Goal: Complete application form

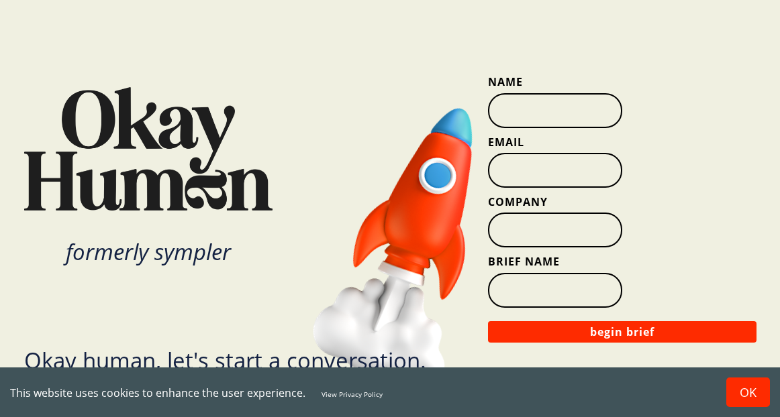
click at [564, 127] on input "Name" at bounding box center [555, 110] width 134 height 35
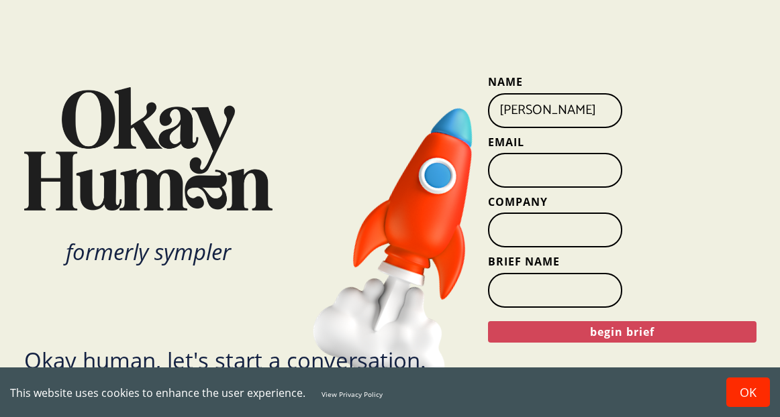
scroll to position [0, 7]
type input "[PERSON_NAME]"
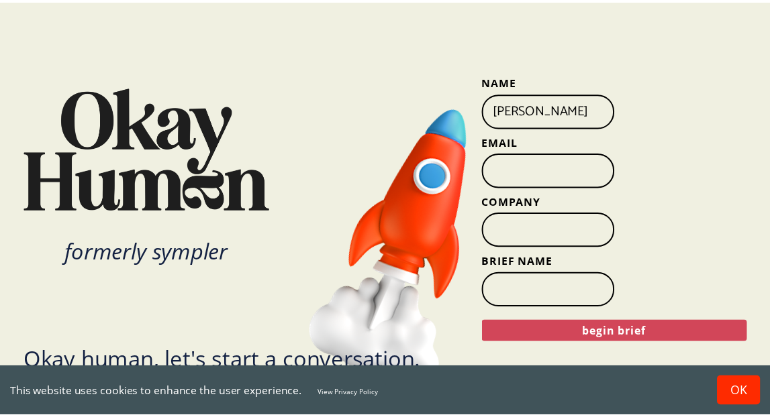
scroll to position [0, 0]
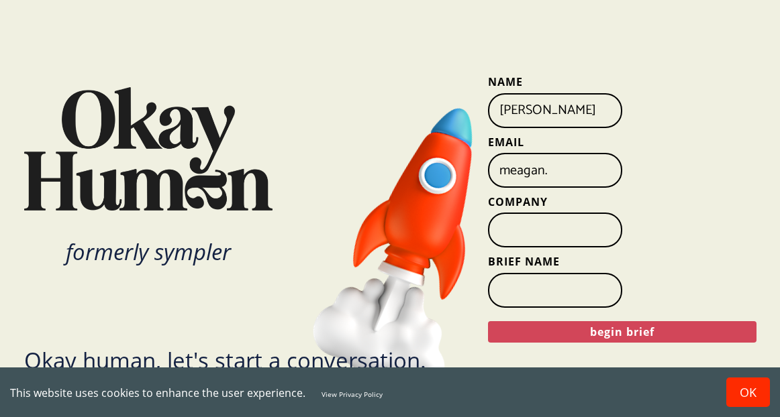
type input "[EMAIL_ADDRESS][PERSON_NAME][DOMAIN_NAME]"
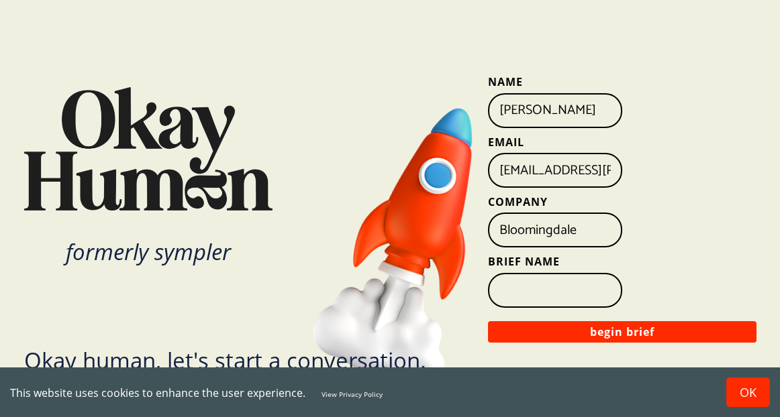
type input "Bloomingdale's"
type input "Who is customer"
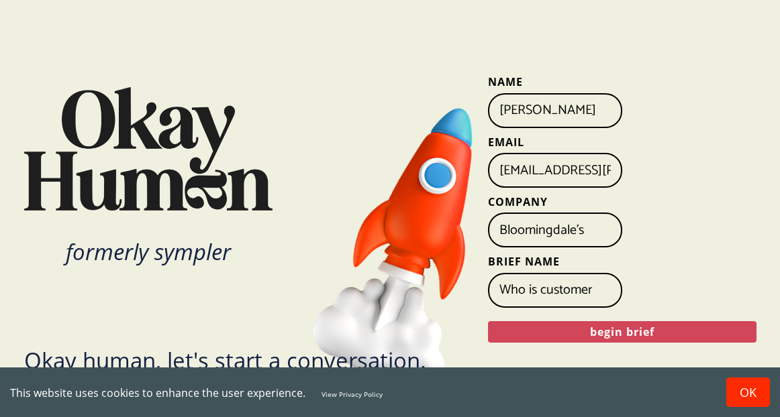
click at [604, 332] on button "begin brief" at bounding box center [622, 331] width 268 height 21
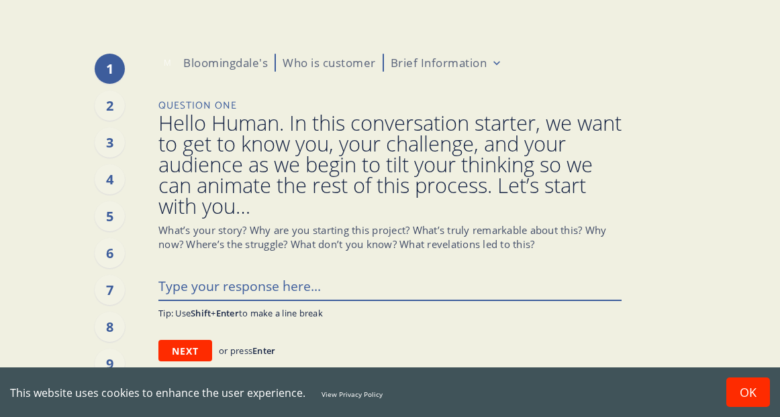
type textarea "x"
type textarea "W"
type textarea "x"
type textarea "We"
type textarea "x"
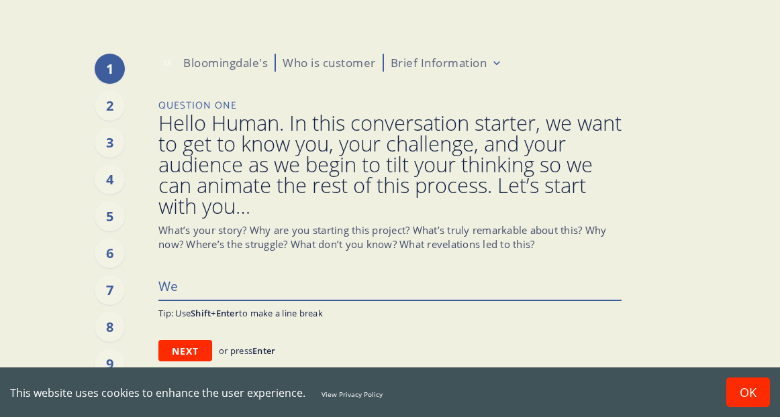
type textarea "We'"
type textarea "x"
type textarea "We'd"
type textarea "x"
type textarea "We'dl"
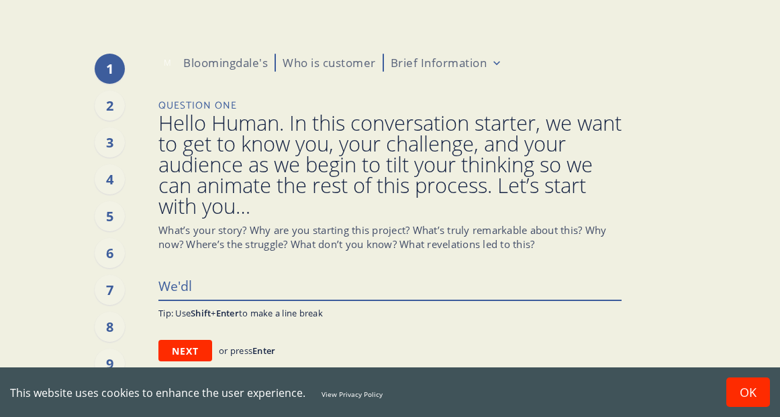
type textarea "x"
type textarea "We'd"
type textarea "x"
type textarea "We'd"
type textarea "x"
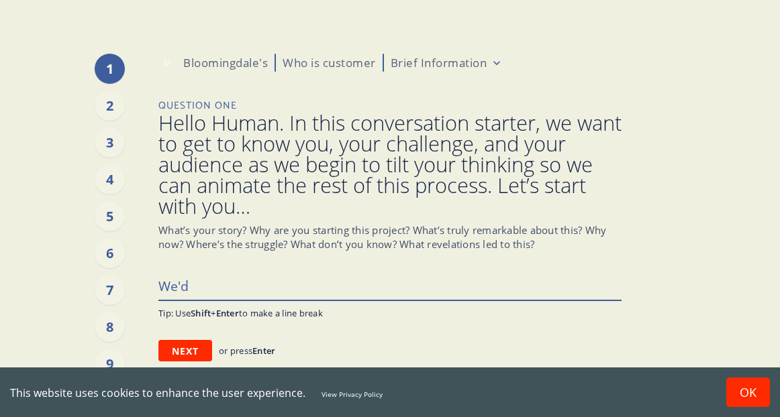
type textarea "We'd l"
type textarea "x"
type textarea "We'd li"
type textarea "x"
type textarea "We'd lik"
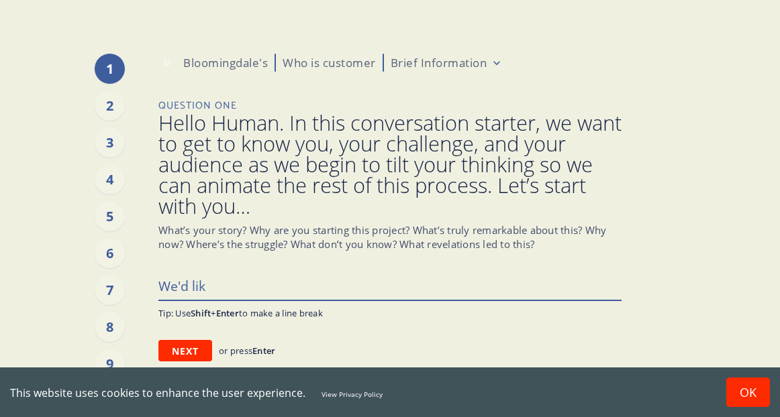
type textarea "x"
type textarea "We'd like"
type textarea "x"
type textarea "We'd like"
type textarea "x"
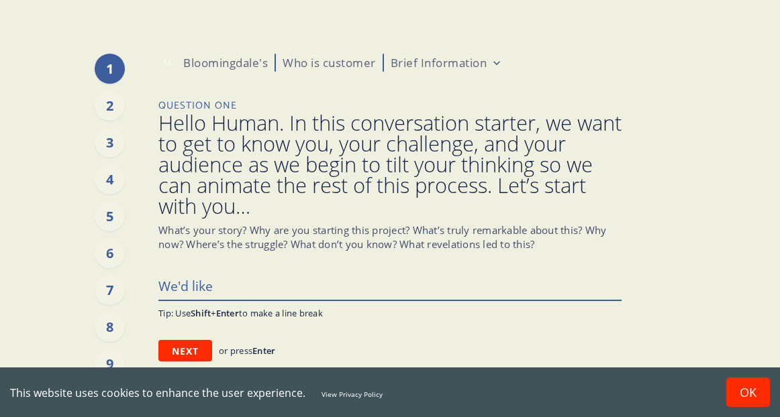
type textarea "We'd like t"
type textarea "x"
type textarea "We'd like to"
type textarea "x"
type textarea "We'd like to"
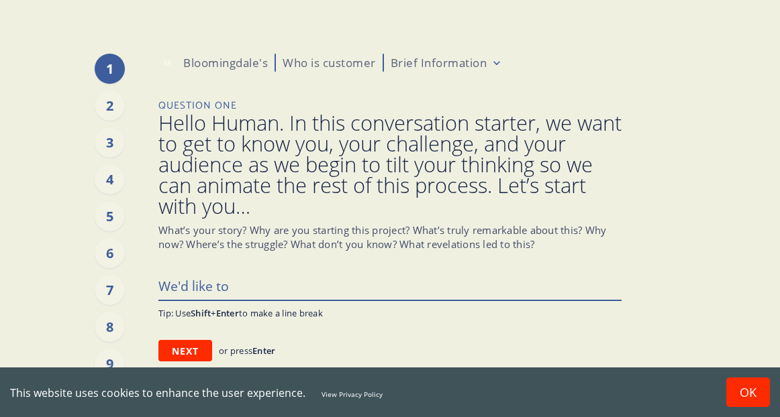
type textarea "x"
type textarea "We'd like to b"
type textarea "x"
type textarea "We'd like to be"
type textarea "x"
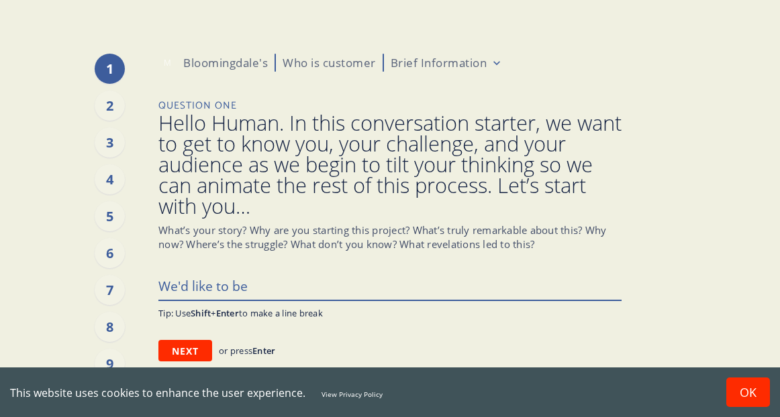
type textarea "We'd like to bet"
type textarea "x"
type textarea "We'd like to bett"
type textarea "x"
type textarea "We'd like to [PERSON_NAME]"
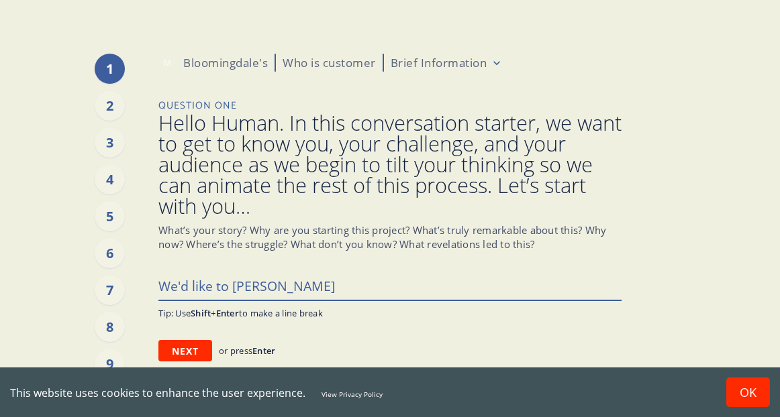
type textarea "x"
type textarea "We'd like to better"
type textarea "x"
type textarea "We'd like to better"
type textarea "x"
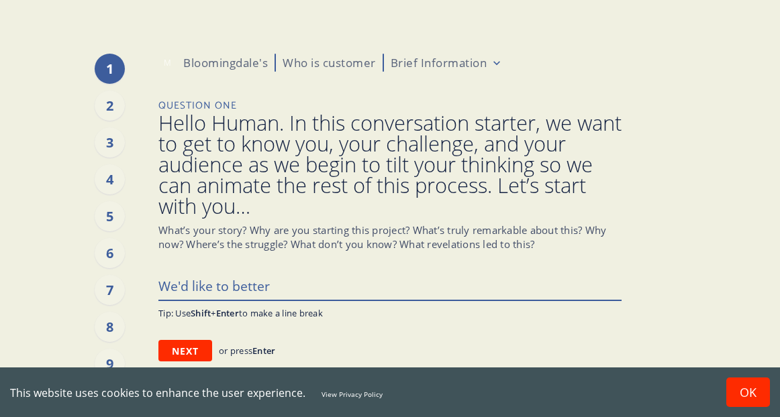
type textarea "We'd like to better a"
type textarea "x"
type textarea "We'd like to better ar"
type textarea "x"
type textarea "We'd like to better art"
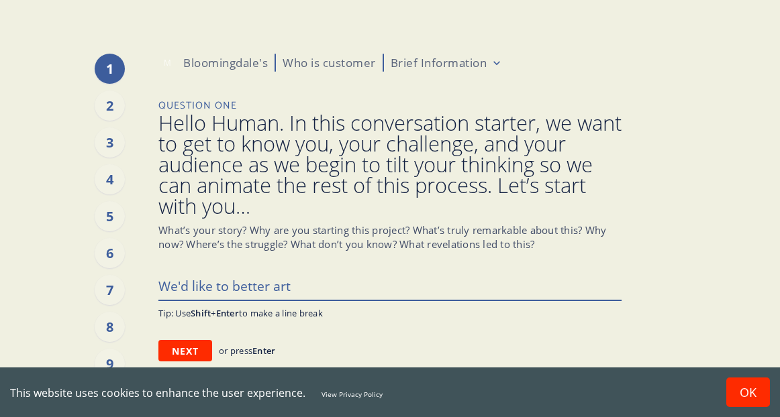
type textarea "x"
type textarea "We'd like to better arti"
type textarea "x"
type textarea "We'd like to better artic"
type textarea "x"
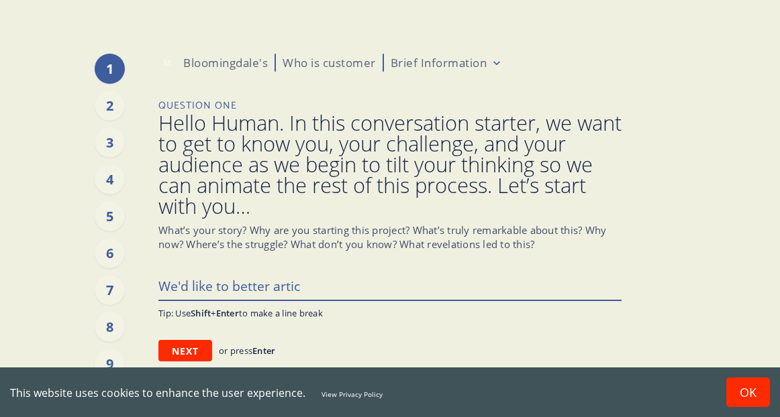
type textarea "We'd like to better articu"
type textarea "x"
type textarea "We'd like to better articul"
type textarea "x"
type textarea "We'd like to better articula"
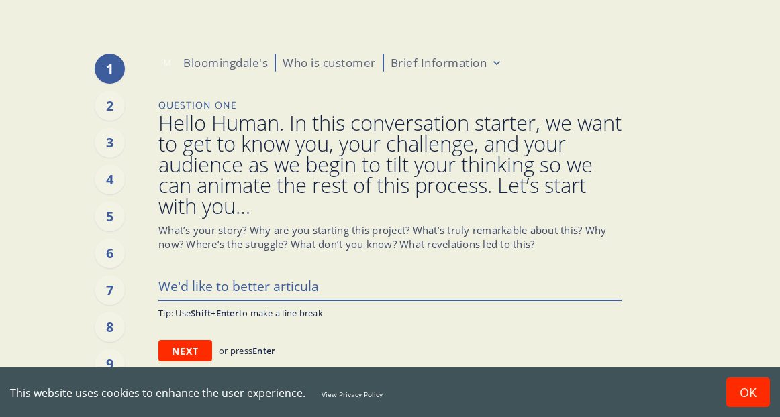
type textarea "x"
type textarea "We'd like to better articulat"
type textarea "x"
type textarea "We'd like to better articulate"
type textarea "x"
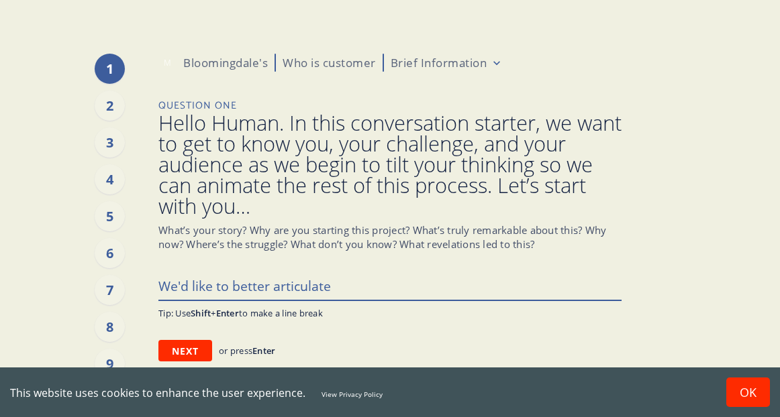
type textarea "We'd like to better articulate"
type textarea "x"
type textarea "We'd like to better articulate w"
type textarea "x"
type textarea "We'd like to better articulate wh"
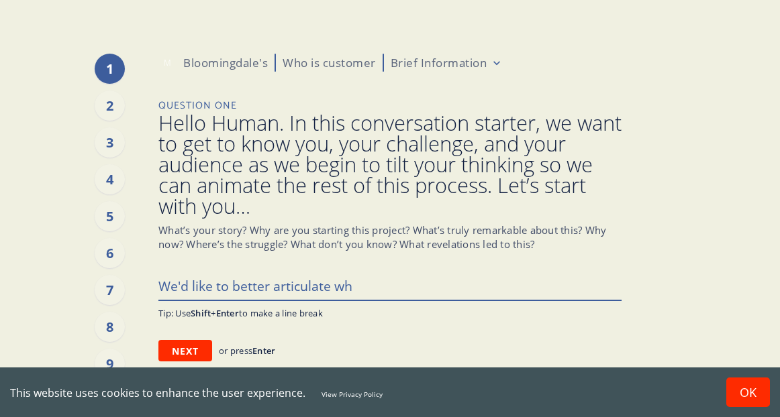
type textarea "x"
type textarea "We'd like to better articulate who"
type textarea "x"
type textarea "We'd like to better articulate who"
type textarea "x"
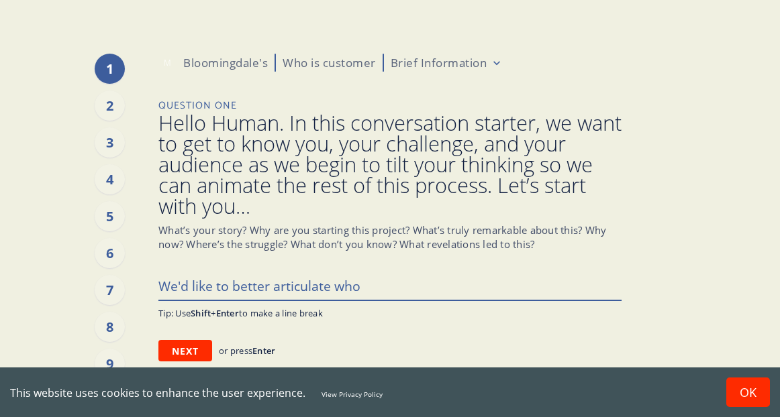
type textarea "We'd like to better articulate who o"
type textarea "x"
type textarea "We'd like to better articulate who ou"
type textarea "x"
type textarea "We'd like to better articulate who our"
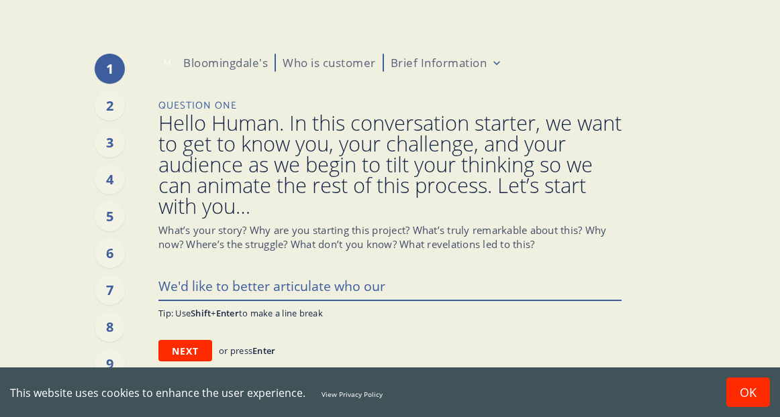
type textarea "x"
type textarea "We'd like to better articulate who our"
type textarea "x"
type textarea "We'd like to better articulate who our c"
type textarea "x"
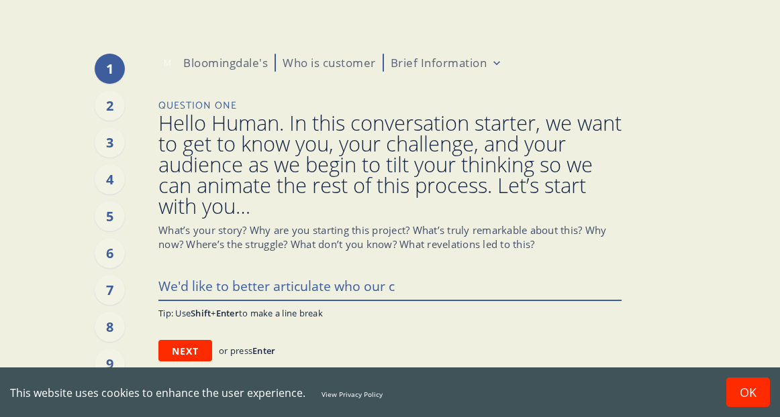
type textarea "We'd like to better articulate who our cu"
type textarea "x"
type textarea "We'd like to better articulate who our cus"
type textarea "x"
type textarea "We'd like to better articulate who our custm"
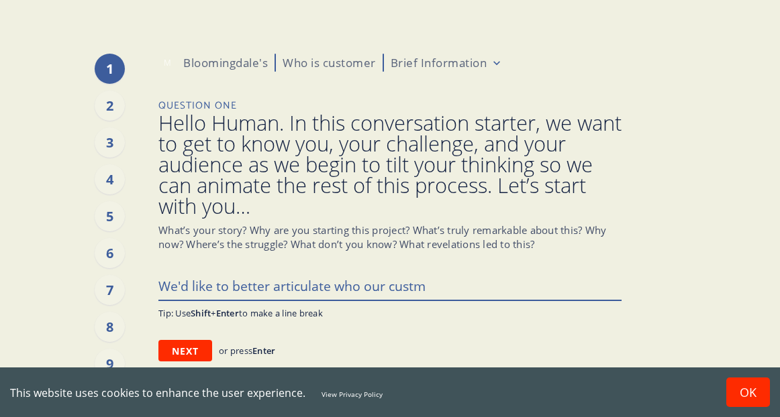
type textarea "x"
type textarea "We'd like to better articulate who our custmo"
type textarea "x"
type textarea "We'd like to better articulate who our custmoe"
type textarea "x"
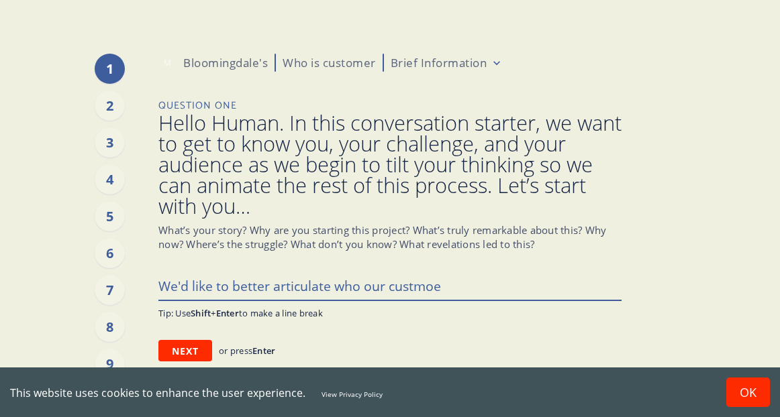
type textarea "We'd like to better articulate who our custmoer"
type textarea "x"
type textarea "We'd like to better articulate who our custmoe"
type textarea "x"
type textarea "We'd like to better articulate who our custmo"
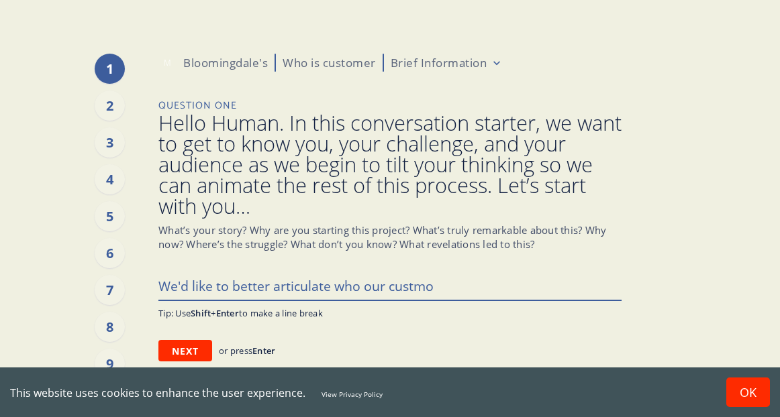
type textarea "x"
type textarea "We'd like to better articulate who our custmoo"
type textarea "x"
type textarea "We'd like to better articulate who our custmoom"
type textarea "x"
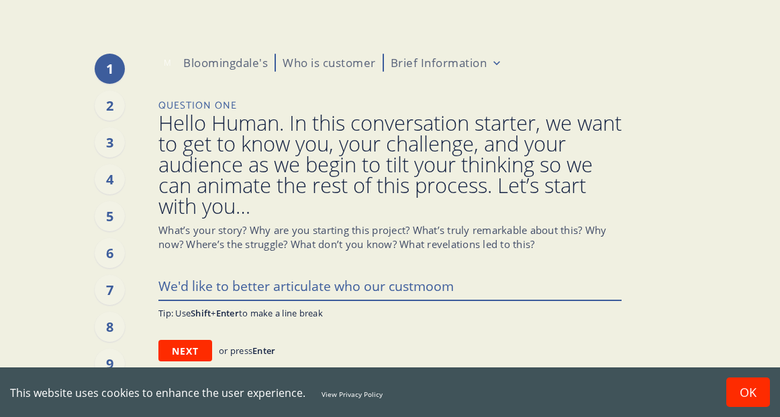
type textarea "We'd like to better articulate who our custmoo"
type textarea "x"
type textarea "We'd like to better articulate who our custmo"
type textarea "x"
type textarea "We'd like to better articulate who our custm"
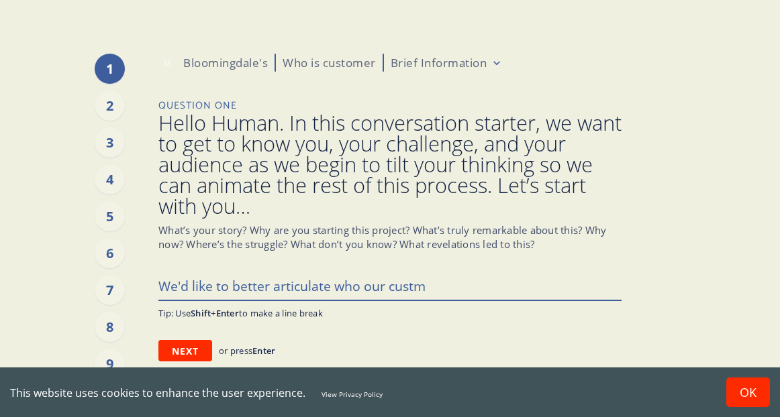
type textarea "x"
type textarea "We'd like to better articulate who our cust"
type textarea "x"
type textarea "We'd like to better articulate who our custo"
type textarea "x"
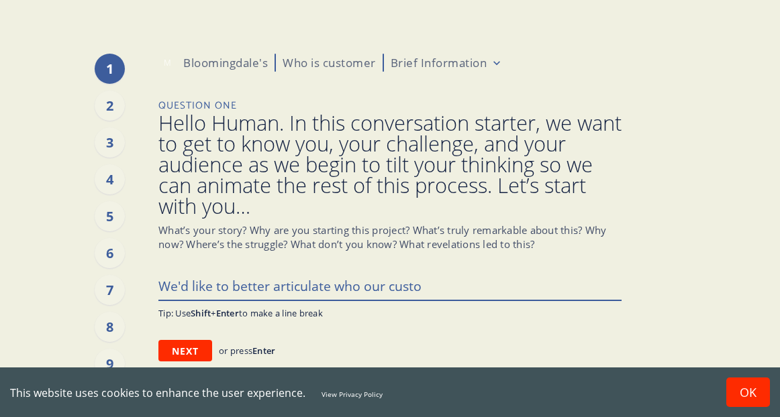
type textarea "We'd like to better articulate who our custom"
type textarea "x"
type textarea "We'd like to better articulate who our custome"
type textarea "x"
type textarea "We'd like to better articulate who our customer"
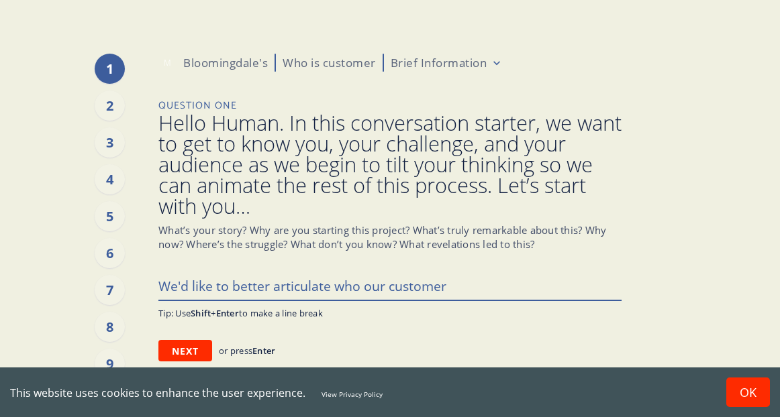
type textarea "x"
type textarea "We'd like to better articulate who our customer"
type textarea "x"
type textarea "We'd like to better articulate who our customer i"
type textarea "x"
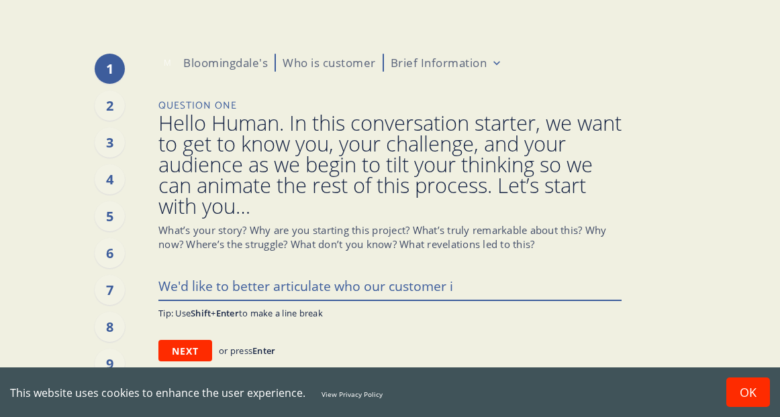
type textarea "We'd like to better articulate who our customer is"
type textarea "x"
type textarea "We'd like to better articulate who our customer is"
type textarea "x"
type textarea "We'd like to better articulate who our customer is v"
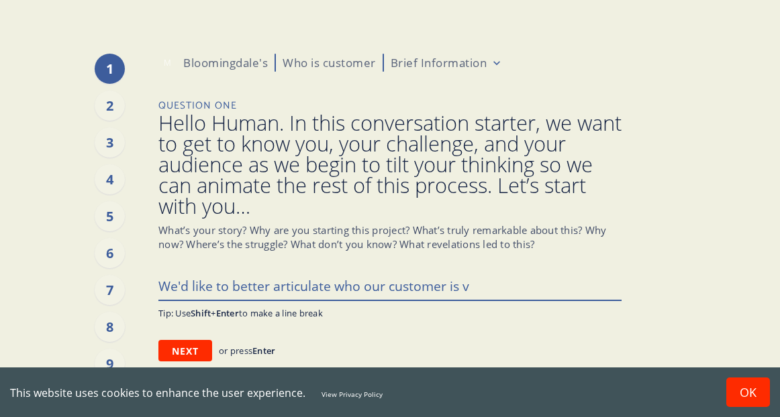
type textarea "x"
type textarea "We'd like to better articulate who our customer is ve"
type textarea "x"
type textarea "We'd like to better articulate who our customer is ver"
type textarea "x"
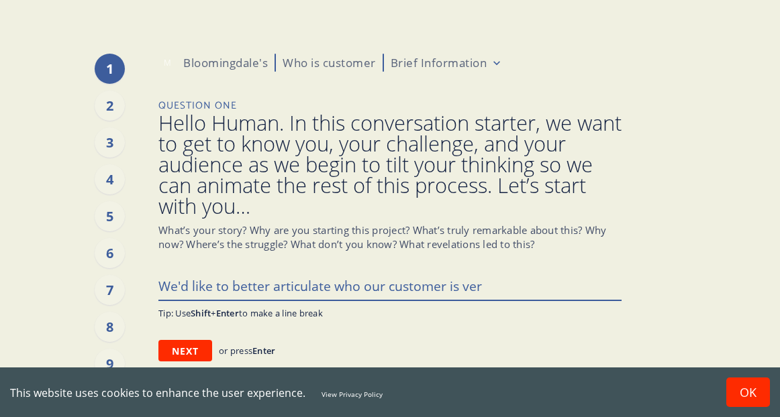
type textarea "We'd like to better articulate who our customer is vers"
type textarea "x"
type textarea "We'd like to better articulate who our customer is versu"
type textarea "x"
type textarea "We'd like to better articulate who our customer is versus"
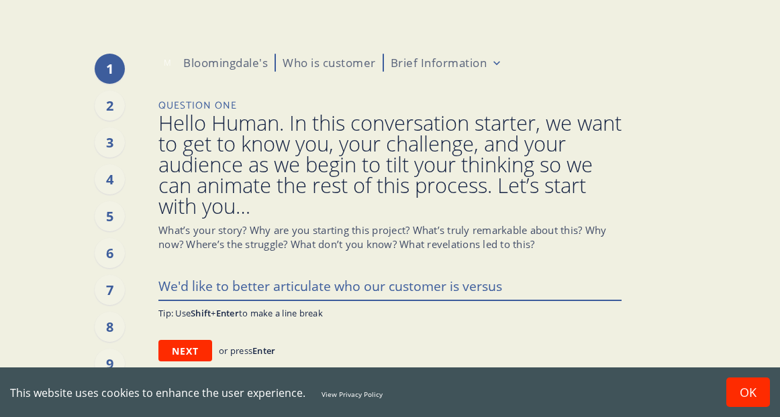
type textarea "x"
type textarea "We'd like to better articulate who our customer is versus"
type textarea "x"
type textarea "We'd like to better articulate who our customer is versus t"
type textarea "x"
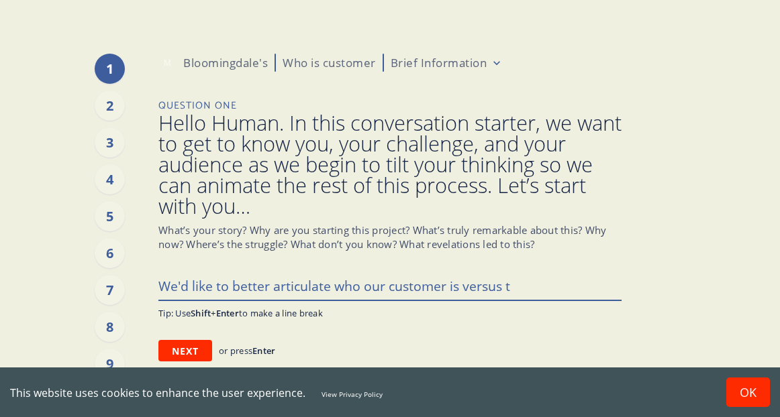
type textarea "We'd like to better articulate who our customer is versus th"
type textarea "x"
type textarea "We'd like to better articulate who our customer is versus the"
type textarea "x"
type textarea "We'd like to better articulate who our customer is versus the"
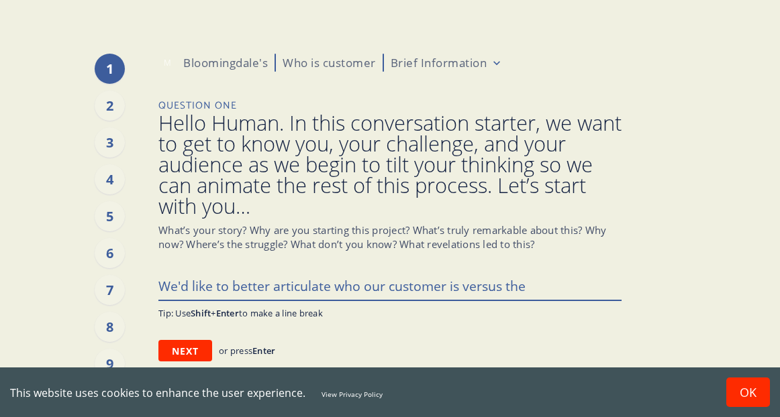
type textarea "x"
type textarea "We'd like to better articulate who our customer is versus the c"
type textarea "x"
type textarea "We'd like to better articulate who our customer is versus the co"
type textarea "x"
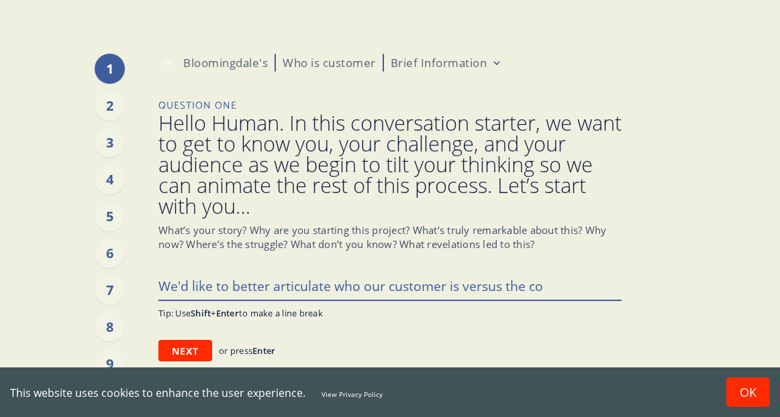
type textarea "We'd like to better articulate who our customer is versus the com"
type textarea "x"
type textarea "We'd like to better articulate who our customer is versus the comp"
type textarea "x"
type textarea "We'd like to better articulate who our customer is versus the compe"
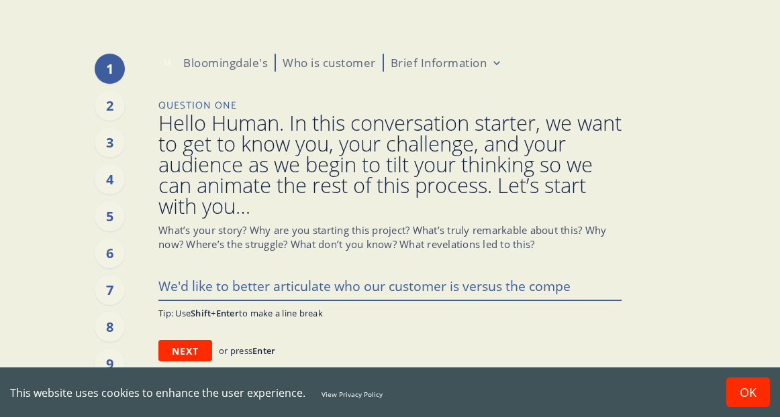
type textarea "x"
type textarea "We'd like to better articulate who our customer is versus the compei"
type textarea "x"
type textarea "We'd like to better articulate who our customer is versus the compeit"
type textarea "x"
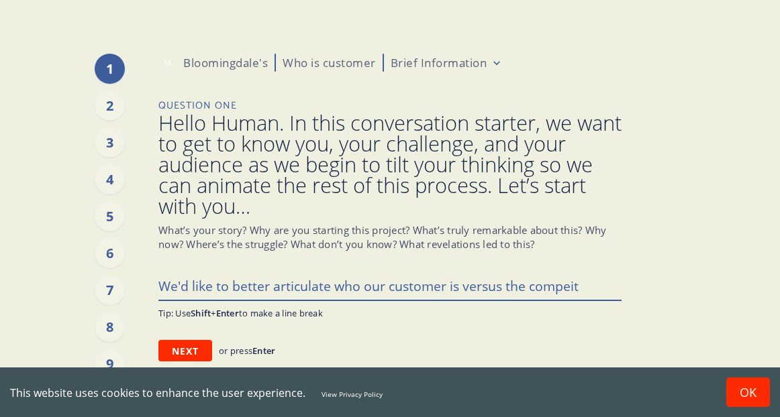
type textarea "We'd like to better articulate who our customer is versus the compeiti"
type textarea "x"
type textarea "We'd like to better articulate who our customer is versus the compeitio"
type textarea "x"
type textarea "We'd like to better articulate who our customer is versus the compeition"
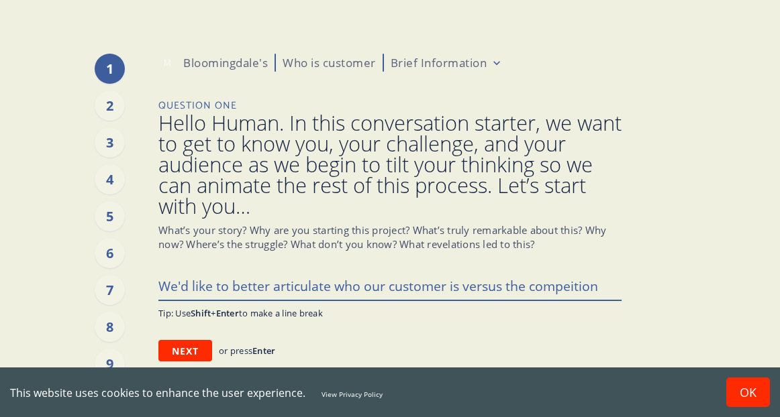
type textarea "x"
type textarea "We'd like to better articulate who our customer is versus the compeition."
type textarea "x"
type textarea "We'd like to better articulate who our customer is versus the compeition."
type textarea "x"
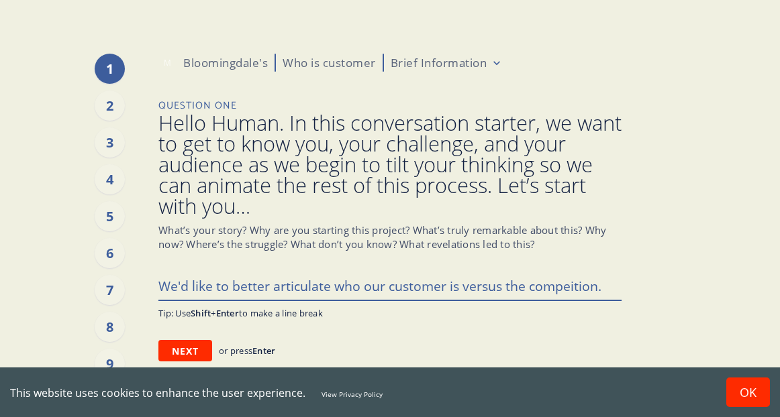
type textarea "We'd like to better articulate who our customer is versus the compeition. T"
type textarea "x"
type textarea "We'd like to better articulate who our customer is versus the compeition. Th"
type textarea "x"
type textarea "We'd like to better articulate who our customer is versus the compeition. The"
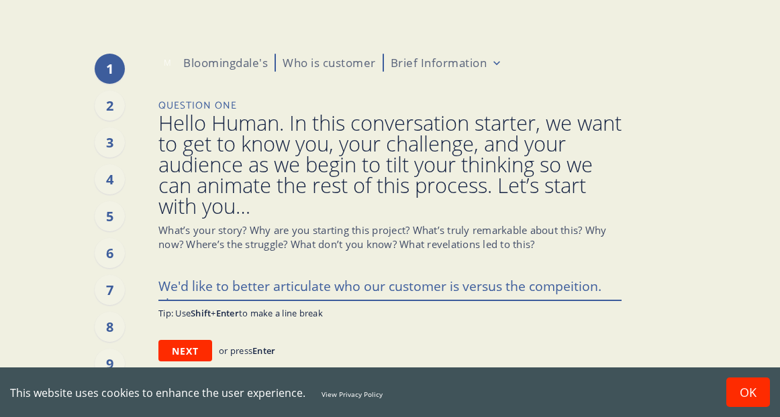
type textarea "x"
type textarea "We'd like to better articulate who our customer is versus the compeition. Ther"
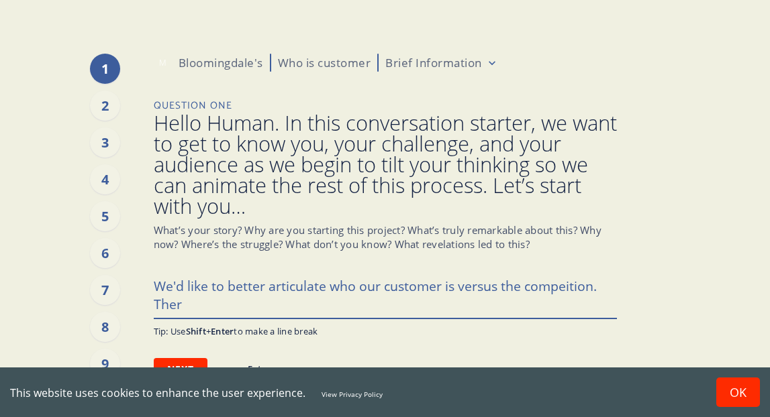
type textarea "x"
type textarea "We'd like to better articulate who our customer is versus the compeition. There"
type textarea "x"
type textarea "We'd like to better articulate who our customer is versus the compeition. There"
type textarea "x"
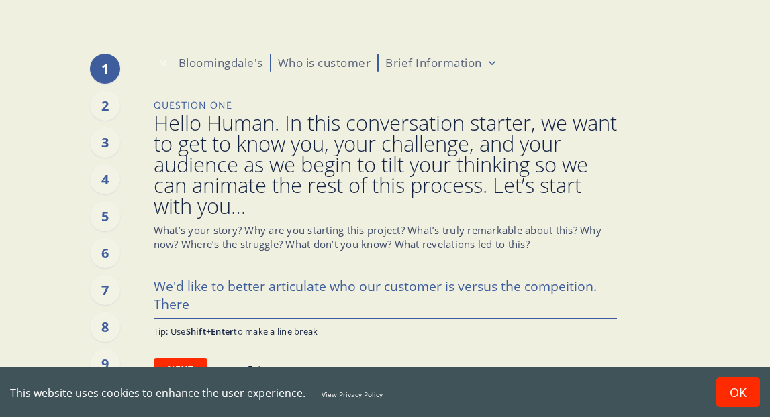
type textarea "We'd like to better articulate who our customer is versus the compeition. There…"
type textarea "x"
type textarea "We'd like to better articulate who our customer is versus the compeition. There"
type textarea "x"
type textarea "We'd like to better articulate who our customer is versus the compeition. There"
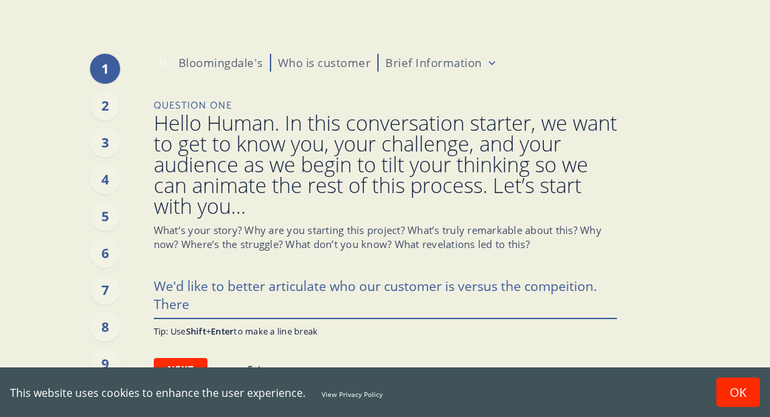
type textarea "x"
type textarea "We'd like to better articulate who our customer is versus the compeition. Ther"
type textarea "x"
type textarea "We'd like to better articulate who our customer is versus the compeition. The"
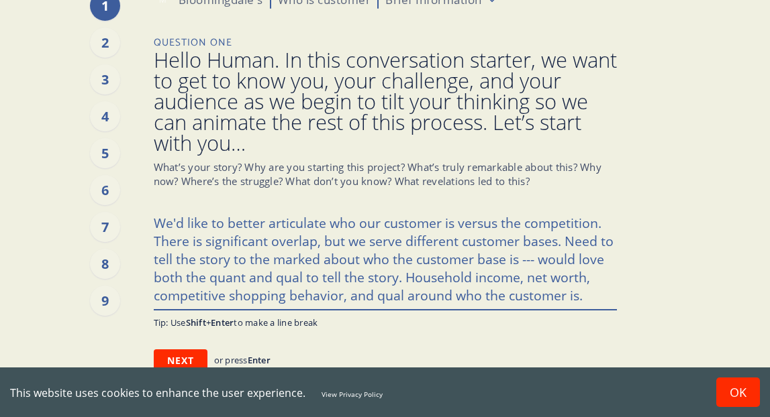
scroll to position [70, 0]
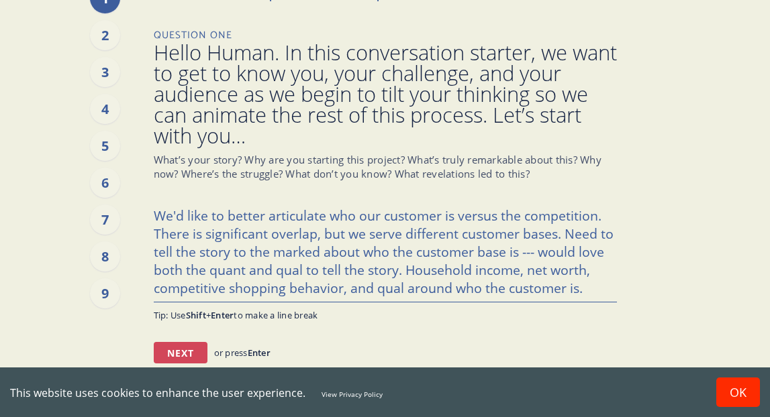
click at [200, 350] on button "Next" at bounding box center [181, 352] width 54 height 21
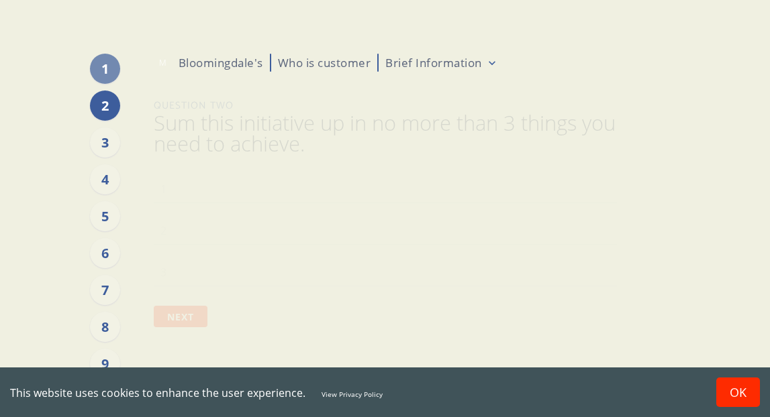
scroll to position [0, 0]
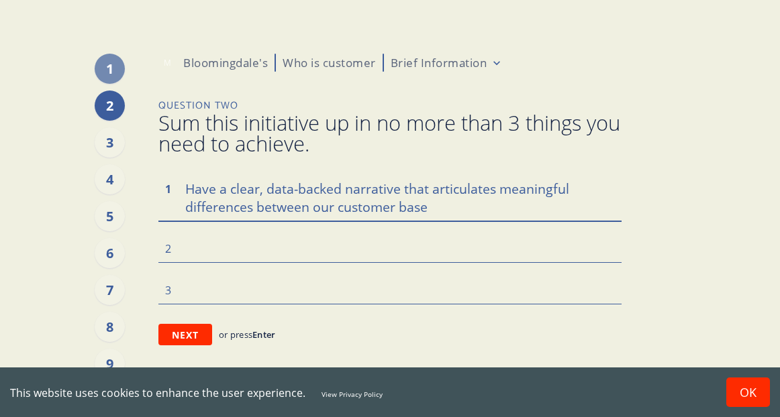
click at [407, 207] on textarea "Have a clear, data-backed narrative that articulates meaningful differences bet…" at bounding box center [389, 197] width 463 height 46
click at [421, 206] on textarea "Have a clear, data-backed narrative that articulates meaningful differences bet…" at bounding box center [389, 197] width 463 height 46
drag, startPoint x: 578, startPoint y: 209, endPoint x: 192, endPoint y: 210, distance: 385.9
click at [174, 193] on textarea "Have a clear, data-backed narrative that articulates meaningful differences bet…" at bounding box center [389, 197] width 463 height 46
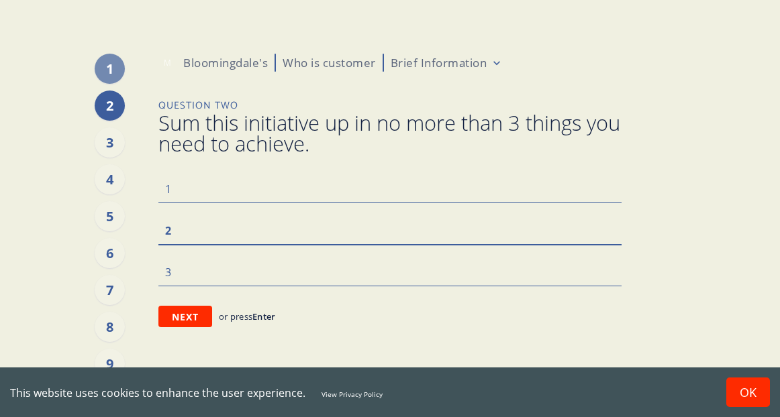
click at [193, 222] on textarea at bounding box center [389, 230] width 463 height 28
paste textarea "Have a clear, data-backed narrative that articulates meaningful differences bet…"
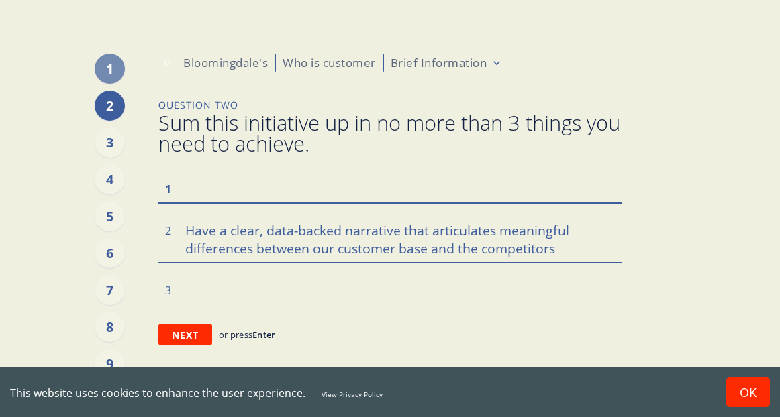
click at [191, 190] on textarea at bounding box center [389, 188] width 463 height 28
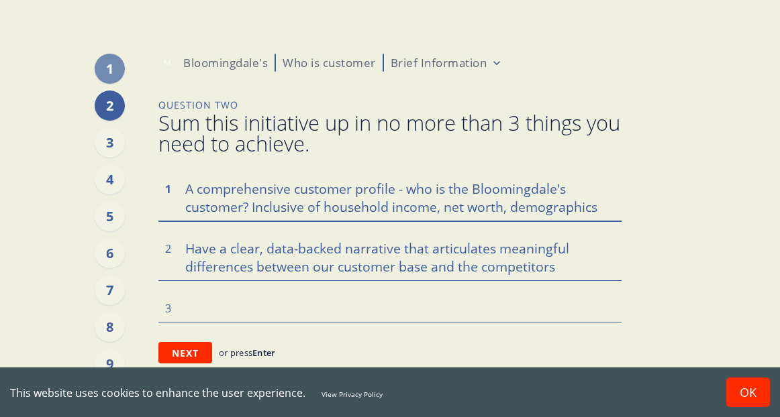
drag, startPoint x: 587, startPoint y: 210, endPoint x: 604, endPoint y: 208, distance: 17.6
click at [587, 210] on textarea "A comprehensive customer profile - who is the Bloomingdale's customer? Inclusiv…" at bounding box center [389, 197] width 463 height 46
click at [605, 208] on textarea "A comprehensive customer profile - who is the Bloomingdale's customer? Inclusiv…" at bounding box center [389, 197] width 463 height 46
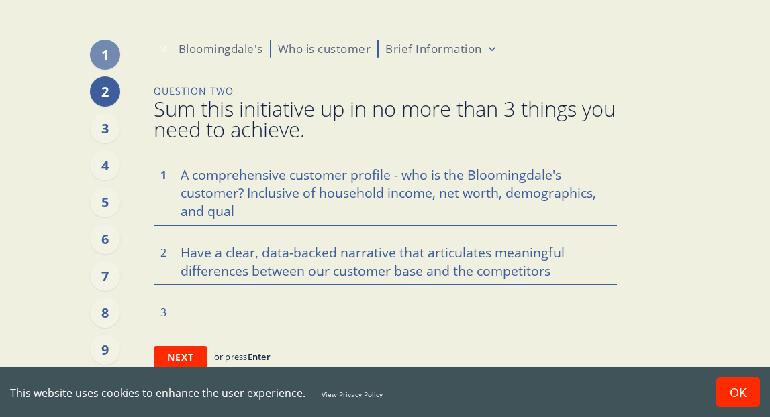
scroll to position [18, 0]
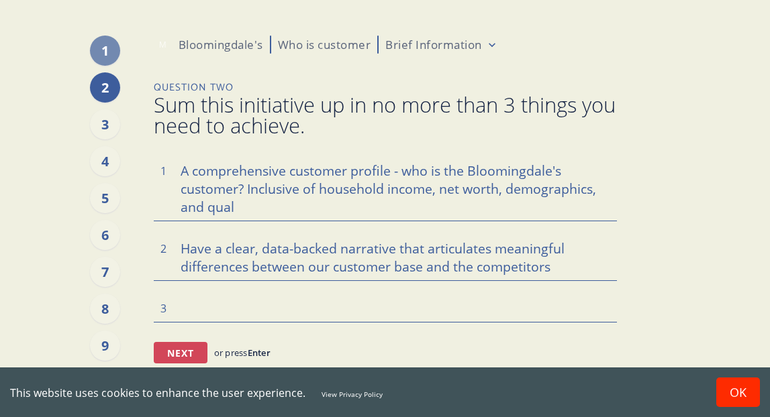
click at [193, 346] on button "Next" at bounding box center [181, 352] width 54 height 21
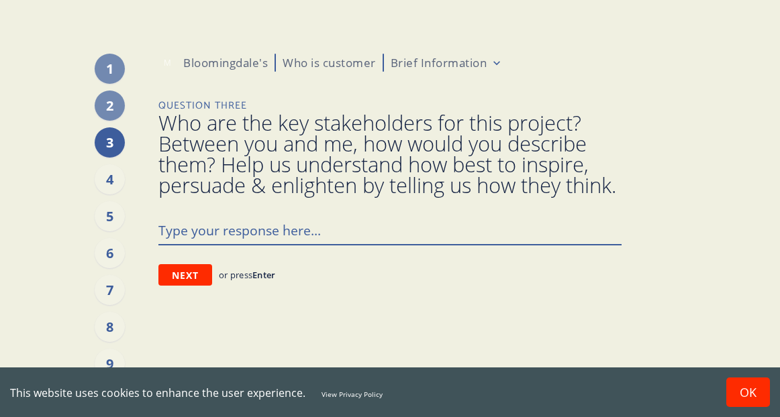
click at [279, 244] on textarea at bounding box center [389, 230] width 463 height 28
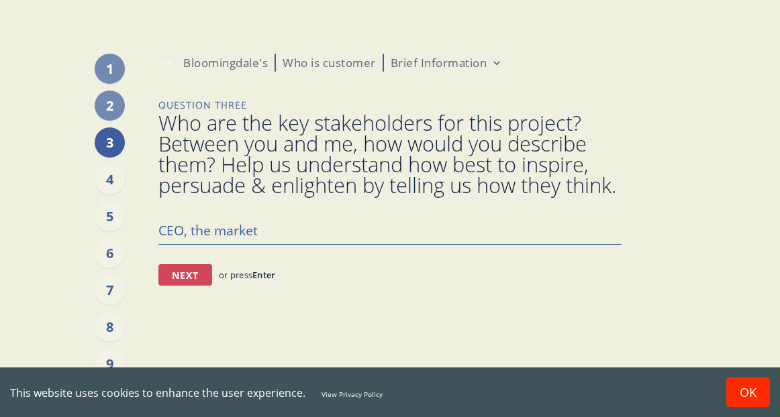
click at [207, 285] on button "Next" at bounding box center [185, 274] width 54 height 21
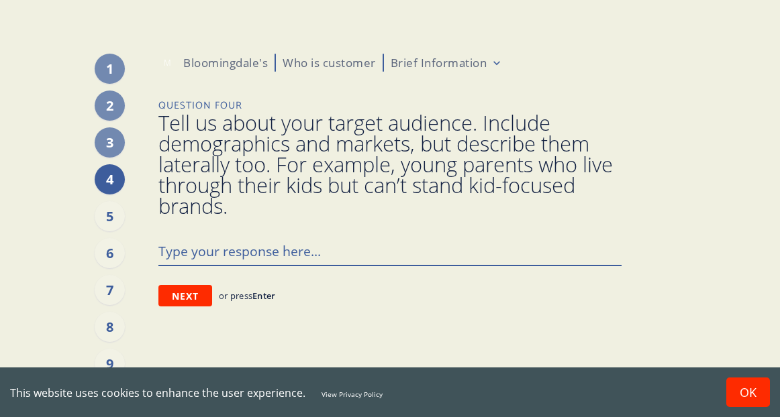
click at [238, 248] on textarea at bounding box center [389, 251] width 463 height 28
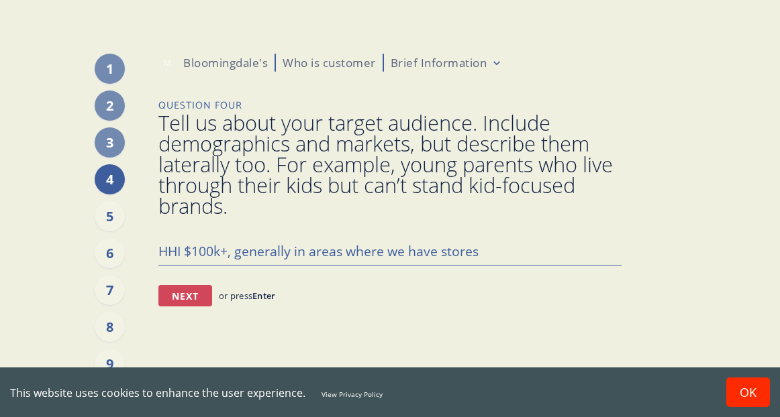
click at [203, 306] on button "Next" at bounding box center [185, 295] width 54 height 21
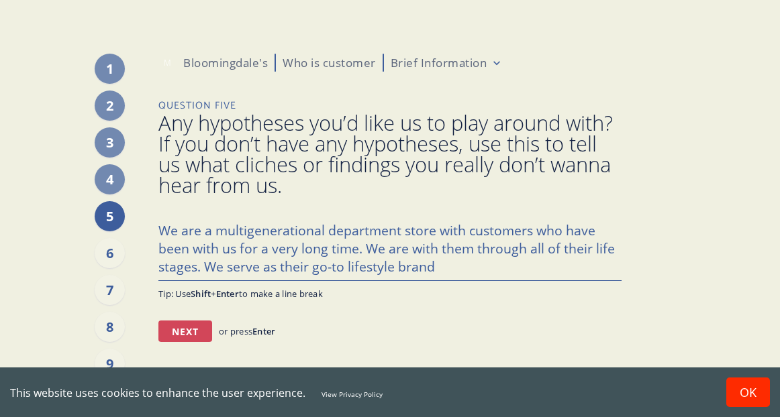
click at [181, 321] on button "Next" at bounding box center [185, 331] width 54 height 21
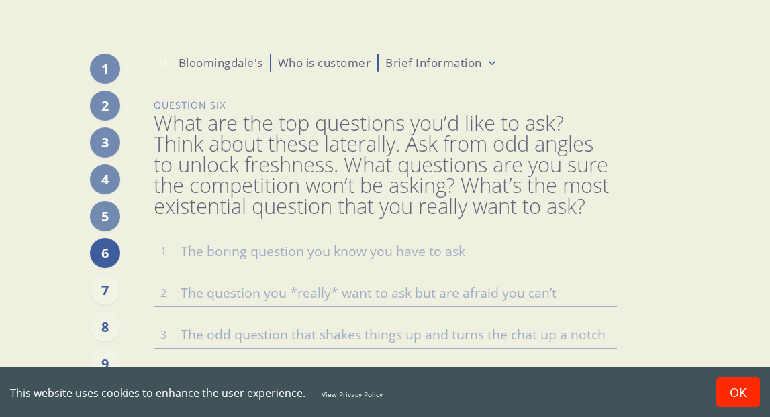
click at [187, 334] on textarea at bounding box center [385, 334] width 463 height 28
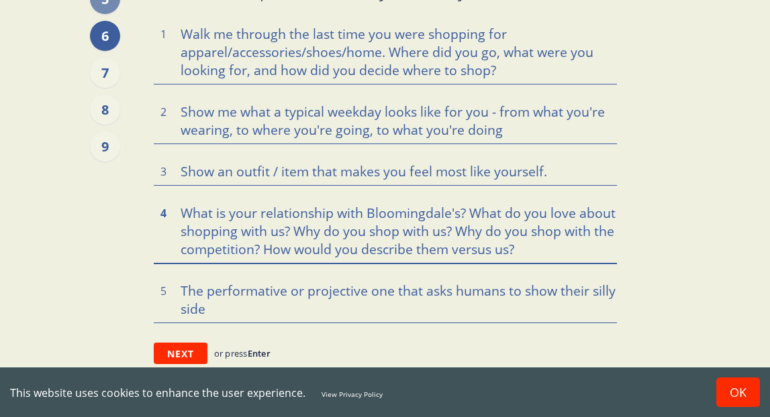
scroll to position [218, 0]
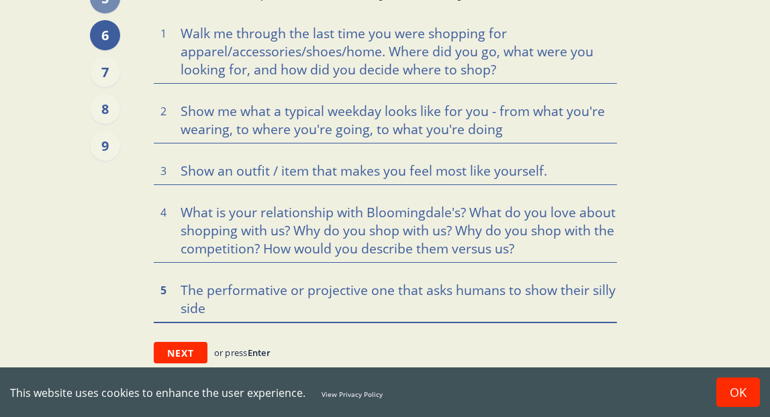
click at [272, 277] on textarea at bounding box center [385, 299] width 463 height 46
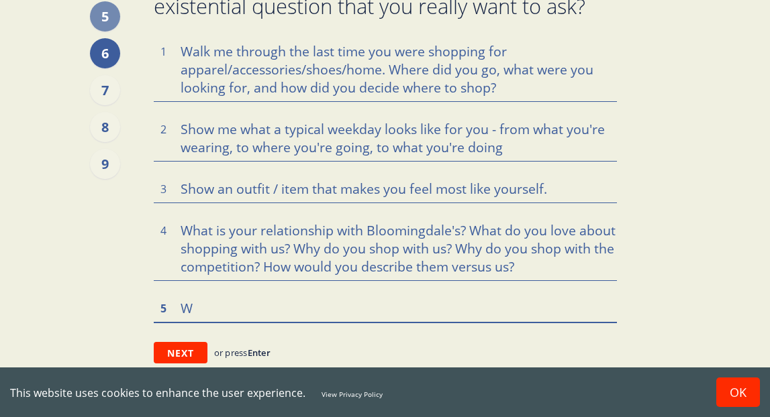
scroll to position [200, 0]
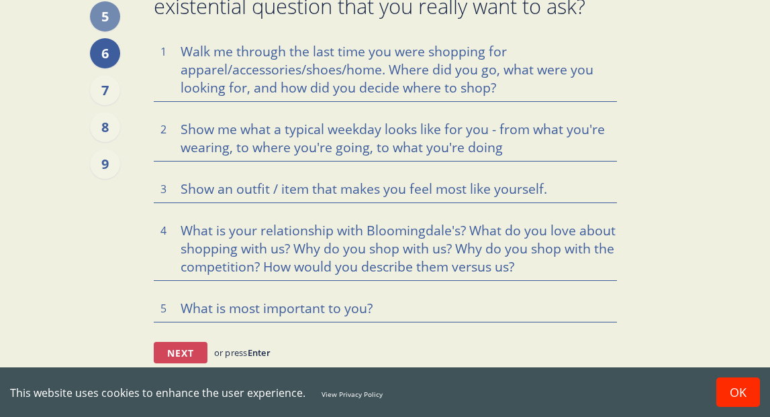
click at [199, 349] on button "Next" at bounding box center [181, 352] width 54 height 21
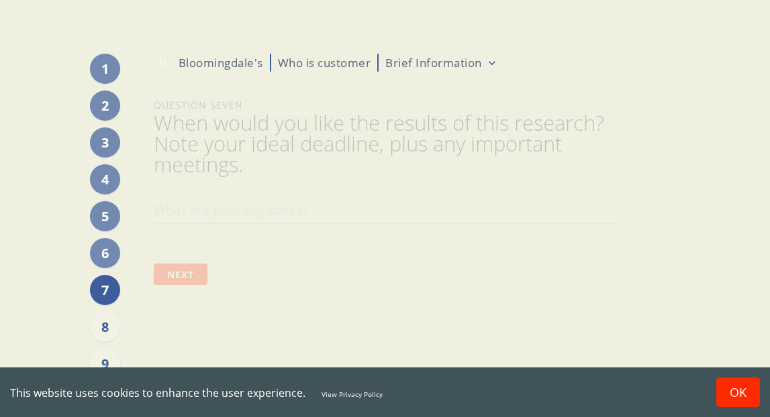
scroll to position [0, 0]
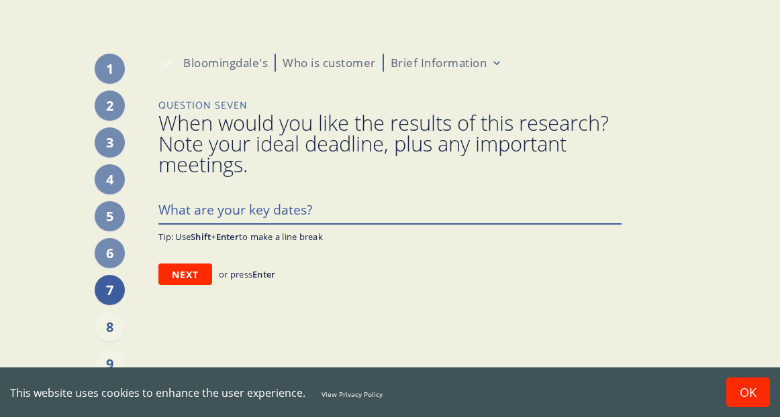
click at [260, 210] on textarea at bounding box center [389, 209] width 463 height 28
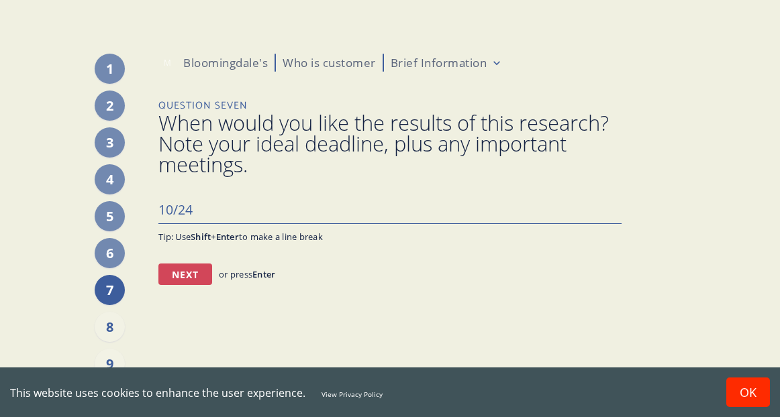
click at [199, 266] on button "Next" at bounding box center [185, 274] width 54 height 21
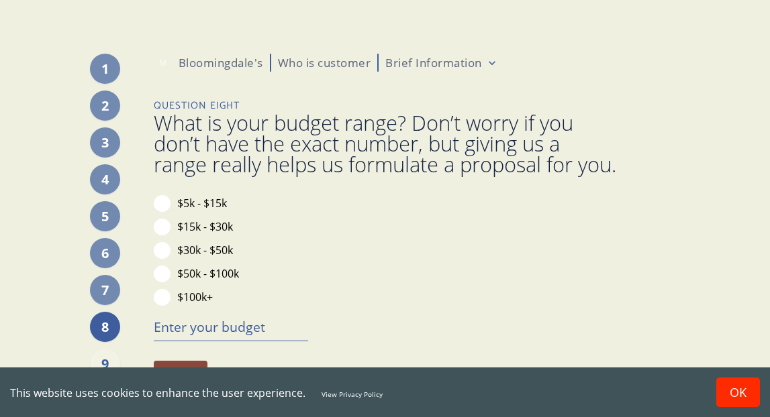
scroll to position [40, 0]
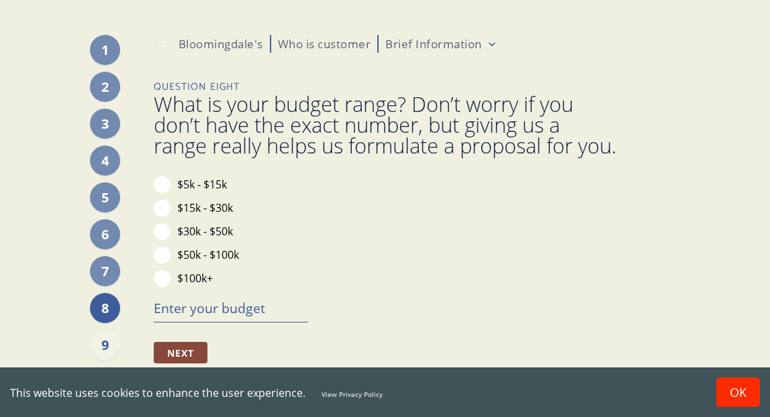
click at [226, 184] on label "$5k - $15k" at bounding box center [202, 184] width 50 height 15
click at [170, 184] on button "$5k - $15k" at bounding box center [162, 184] width 17 height 17
click at [199, 346] on button "Next" at bounding box center [181, 352] width 54 height 21
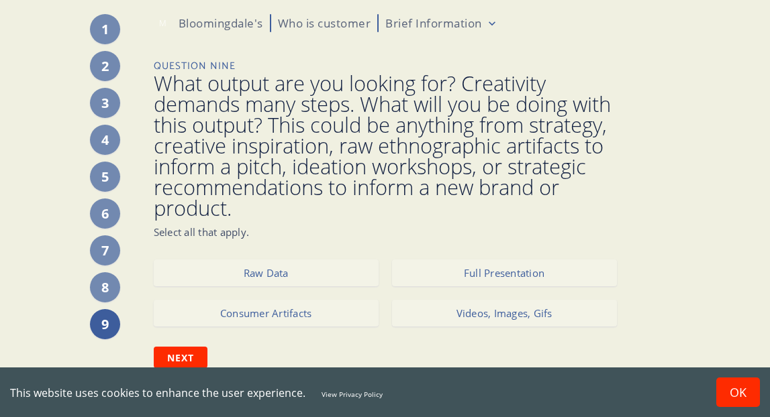
scroll to position [44, 0]
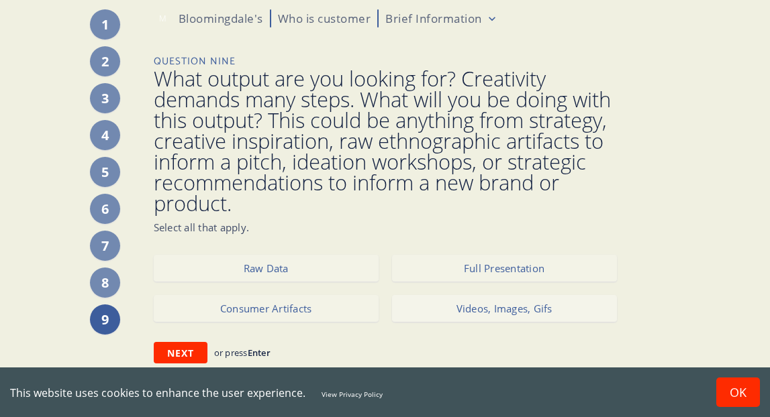
click at [425, 297] on button "Videos, Images, Gifs" at bounding box center [504, 308] width 225 height 27
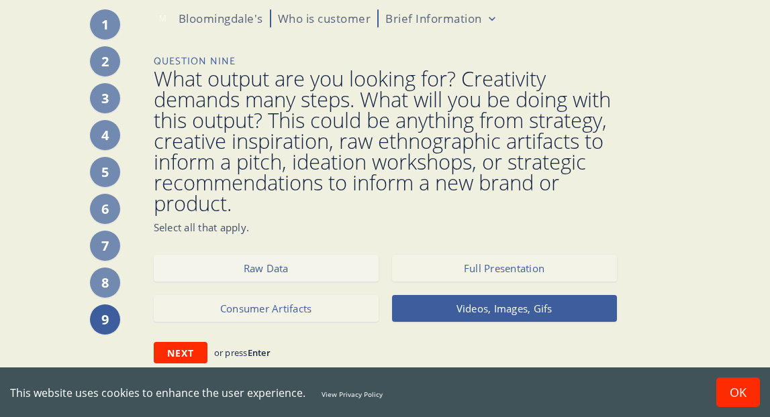
click at [322, 268] on button "Raw Data" at bounding box center [266, 268] width 225 height 27
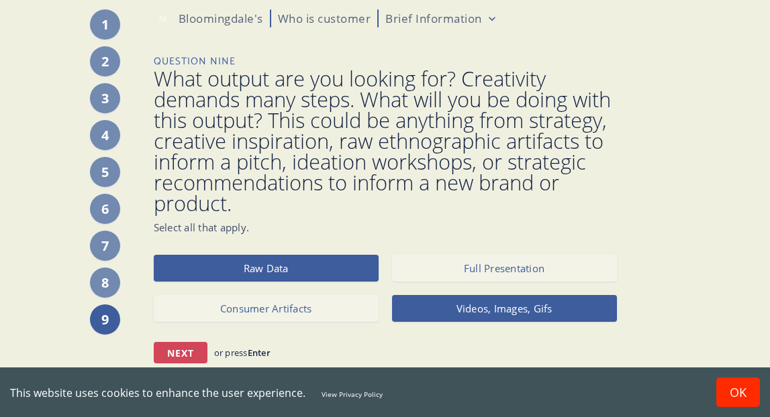
click at [197, 354] on button "Next" at bounding box center [181, 352] width 54 height 21
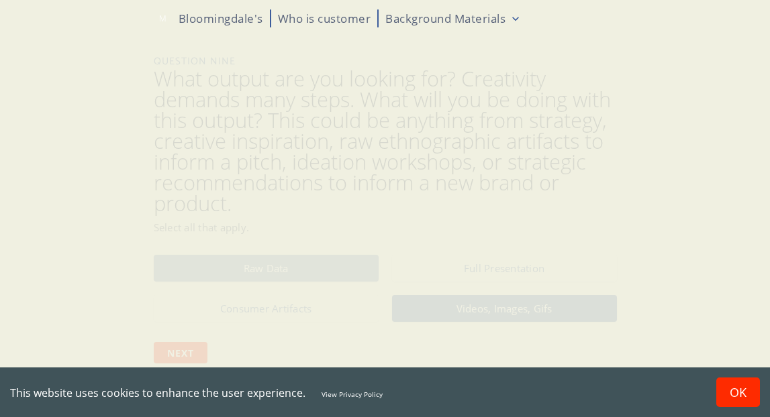
scroll to position [2, 0]
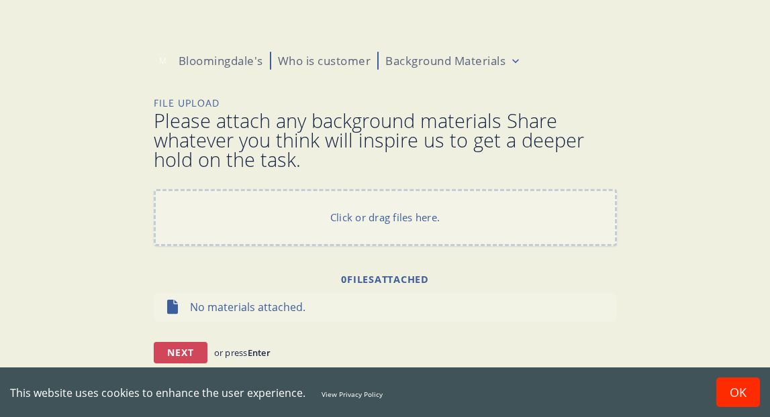
click at [200, 348] on button "Next" at bounding box center [181, 352] width 54 height 21
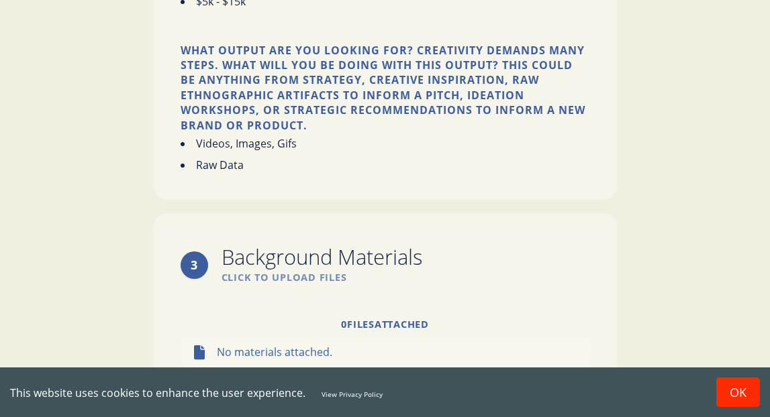
scroll to position [1603, 0]
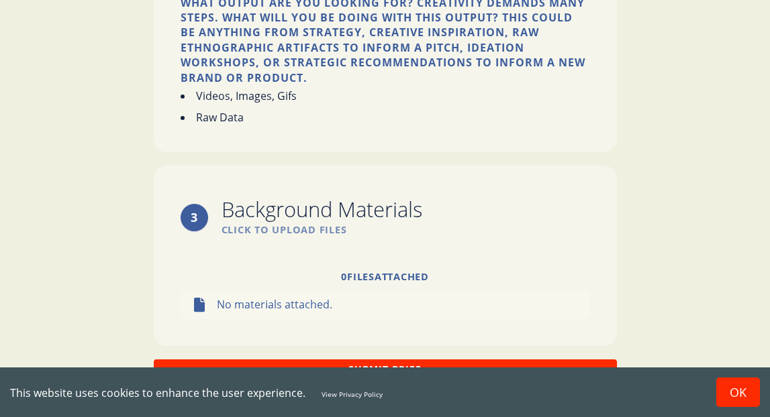
click at [381, 360] on button "Submit Brief" at bounding box center [385, 369] width 463 height 19
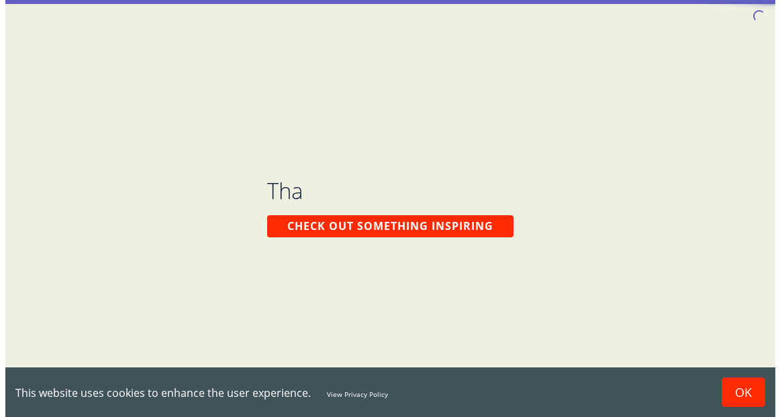
scroll to position [0, 0]
